Goal: Transaction & Acquisition: Purchase product/service

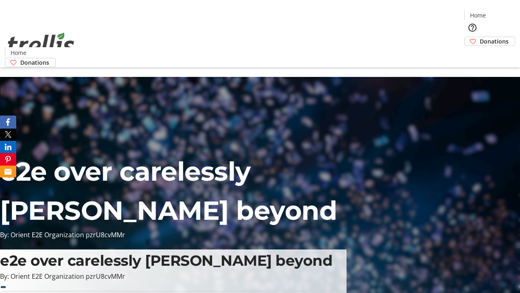
click at [480, 37] on span "Donations" at bounding box center [494, 41] width 29 height 9
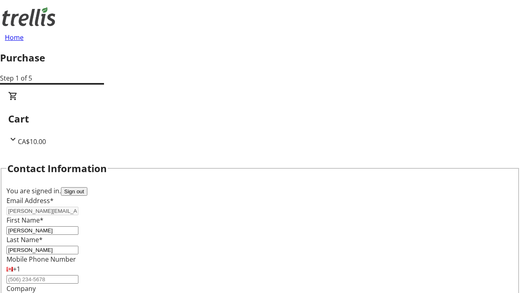
scroll to position [132, 0]
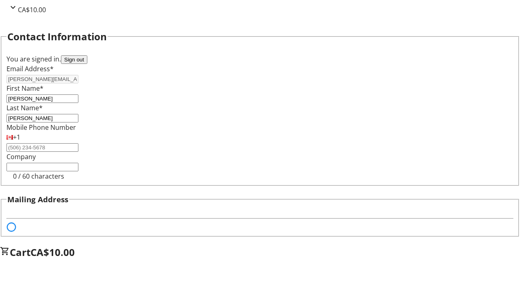
select select "BC"
select select "CA"
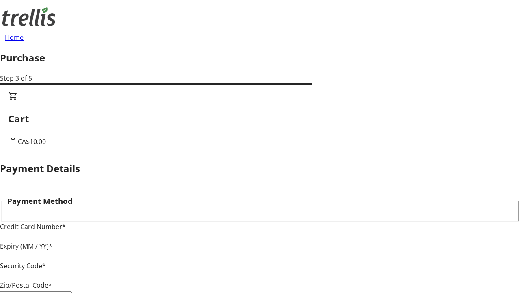
type input "V1Y 0C2"
